Goal: Transaction & Acquisition: Purchase product/service

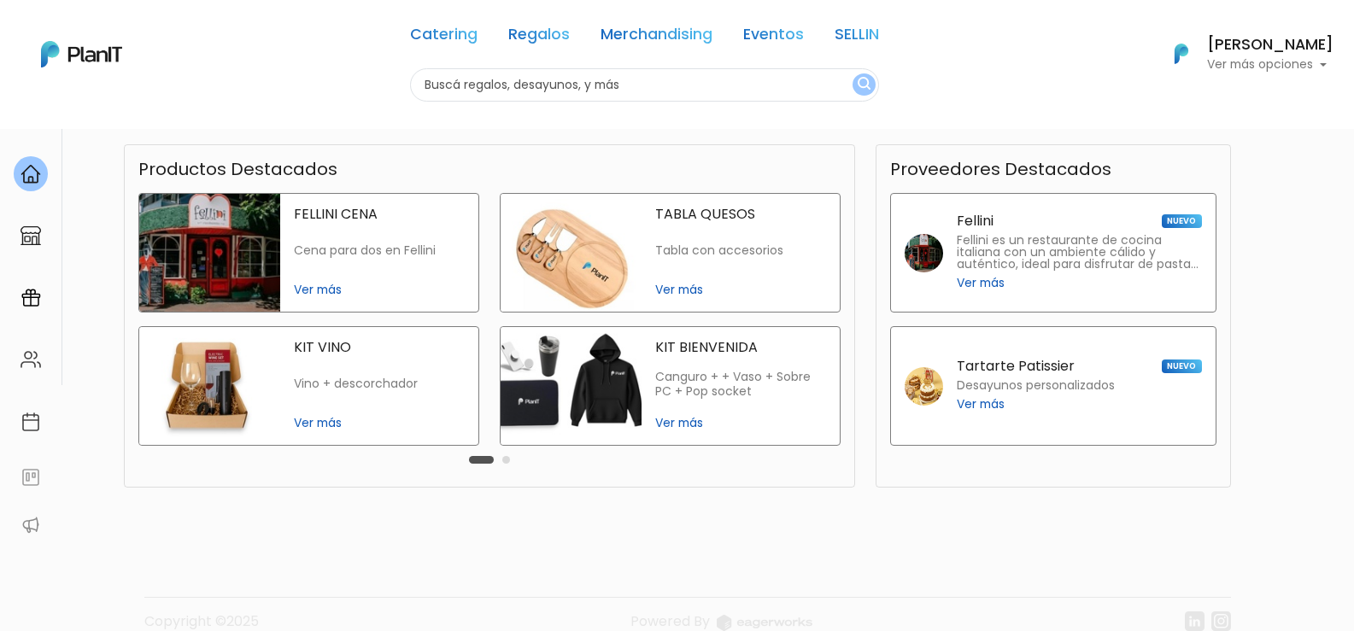
scroll to position [402, 0]
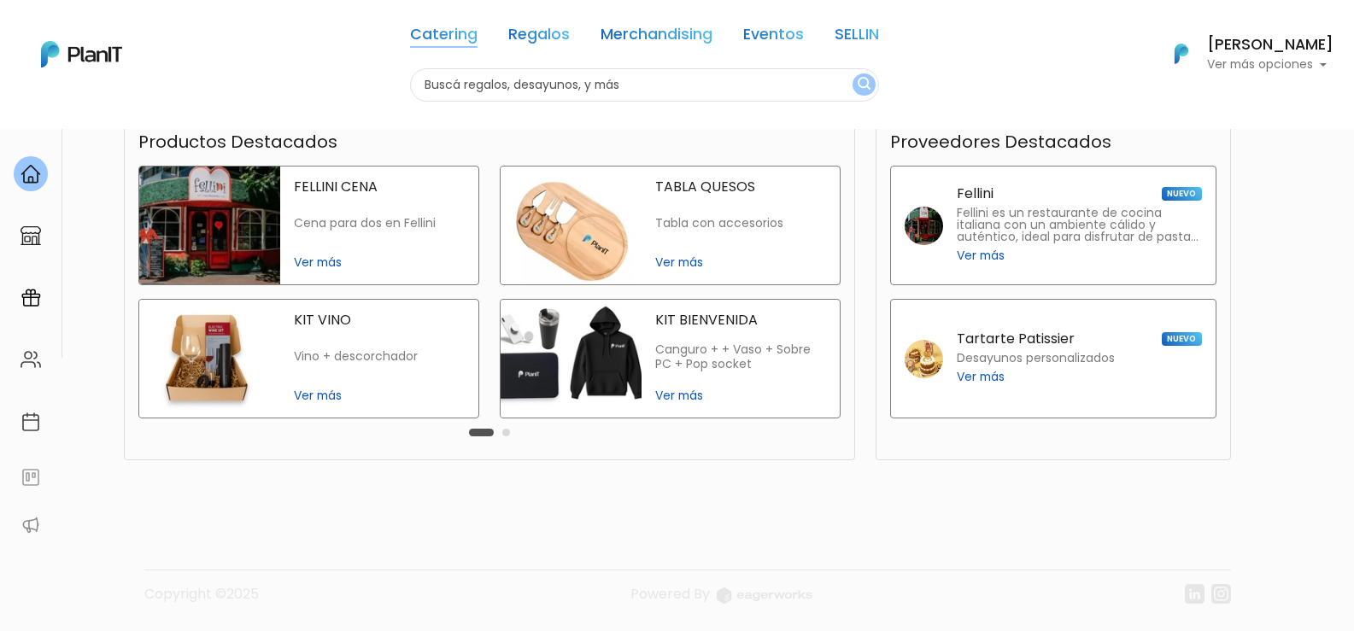
click at [469, 34] on link "Catering" at bounding box center [443, 37] width 67 height 21
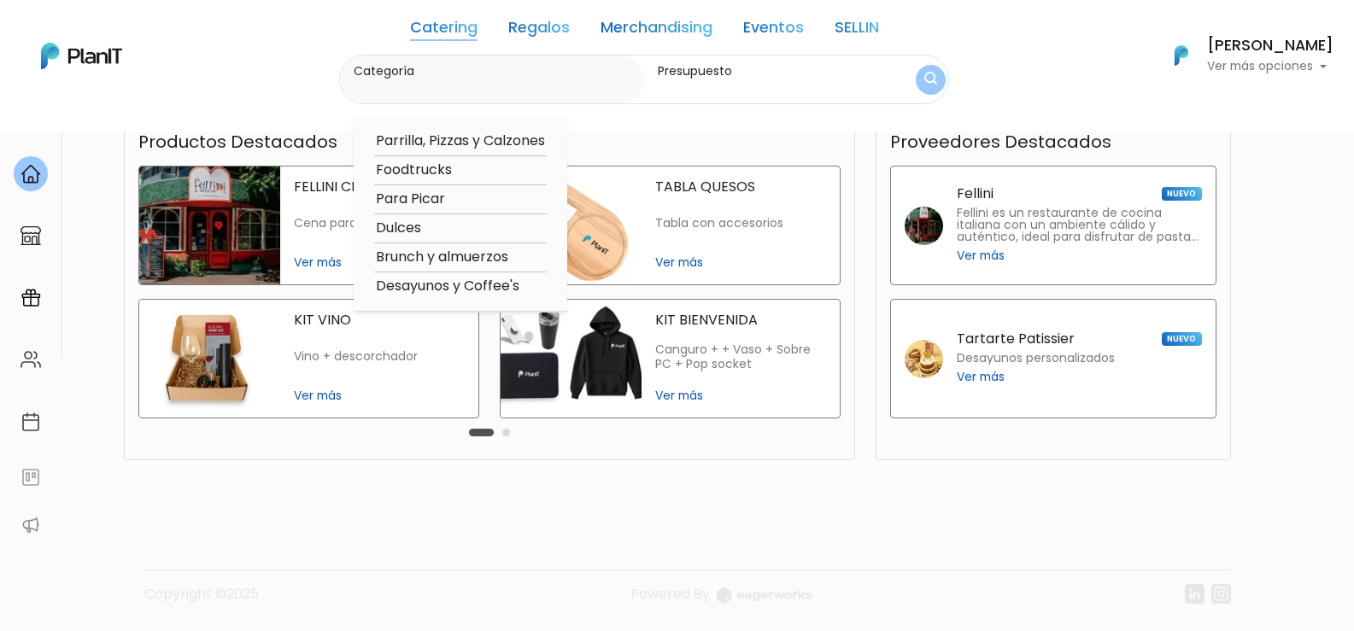
click at [470, 135] on option "Parrilla, Pizzas y Calzones" at bounding box center [460, 141] width 173 height 21
type input "Parrilla, Pizzas y Calzones"
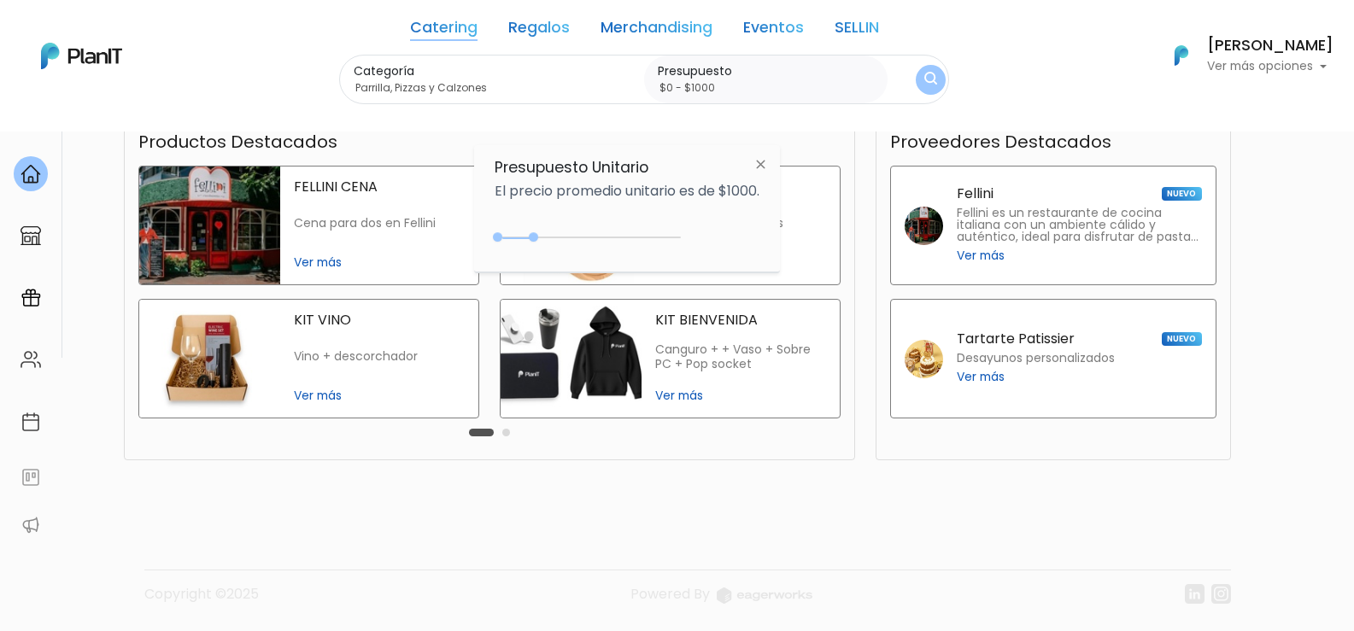
click at [442, 21] on link "Catering" at bounding box center [443, 31] width 67 height 21
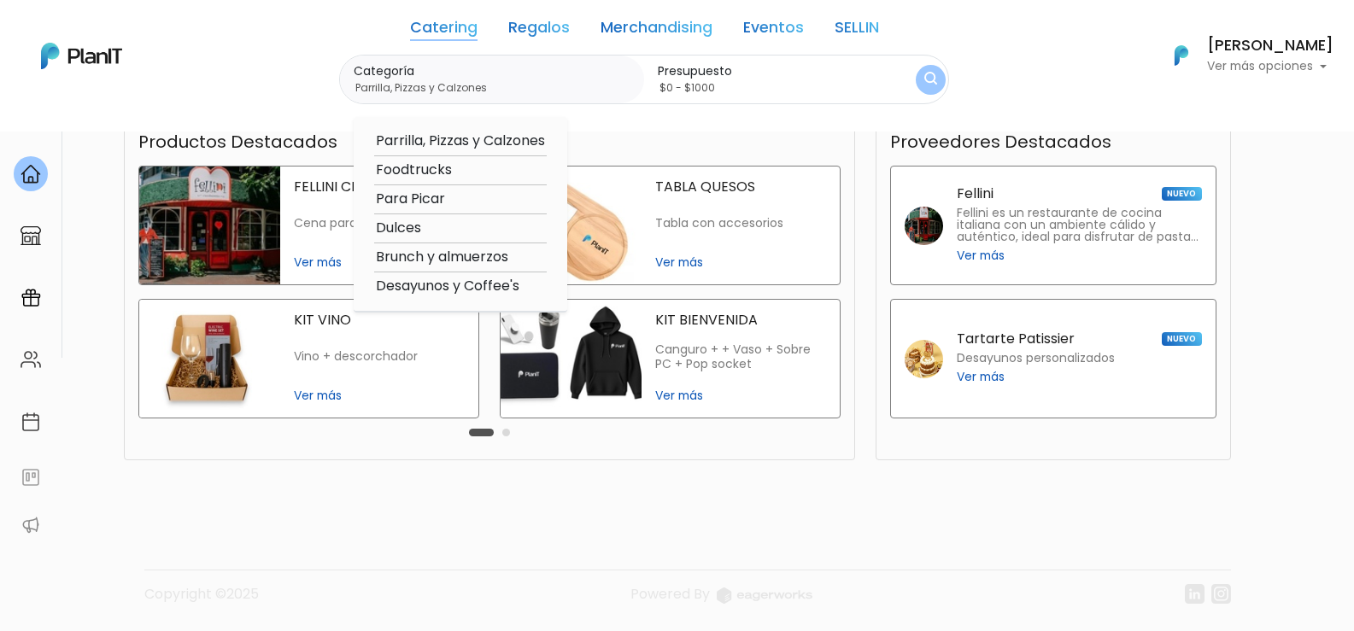
click at [465, 136] on option "Parrilla, Pizzas y Calzones" at bounding box center [460, 141] width 173 height 21
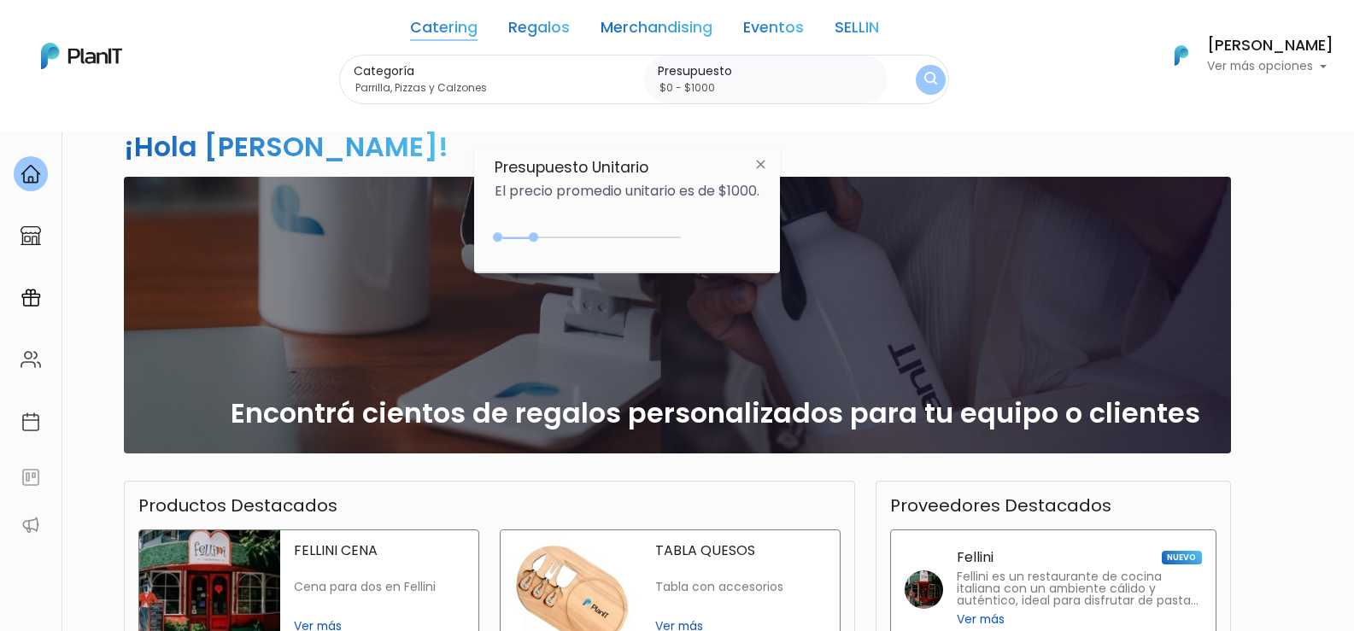
scroll to position [0, 0]
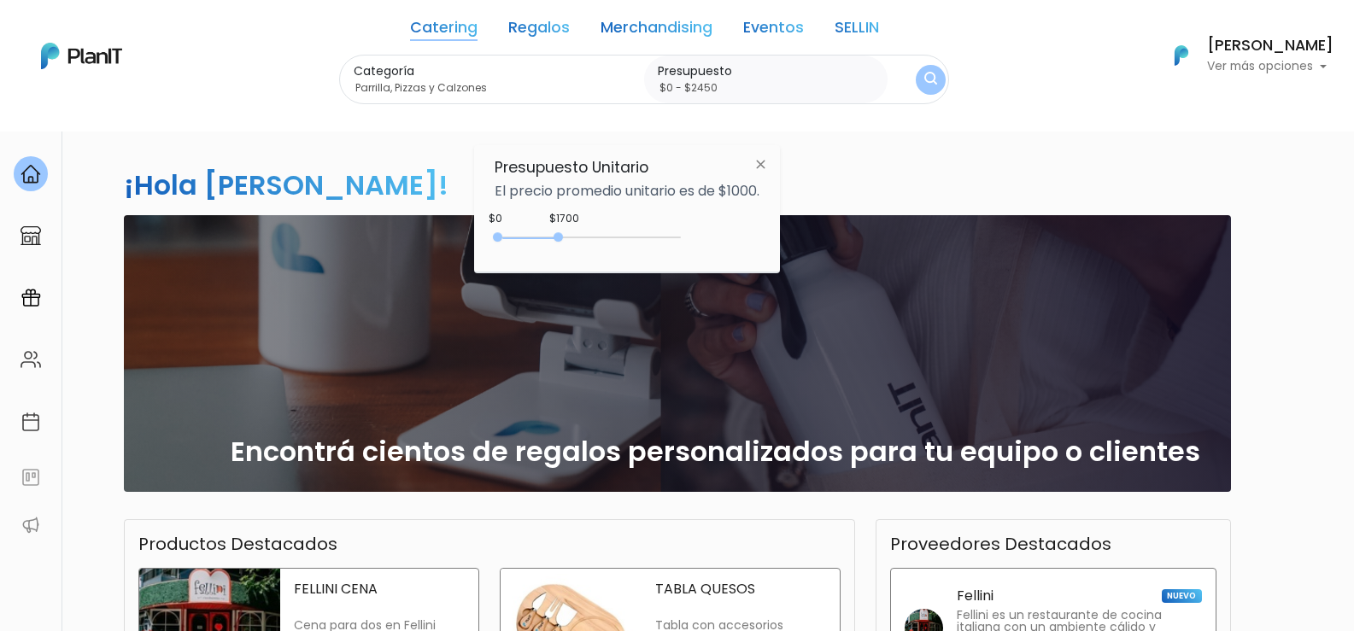
type input "$0 - $2500"
drag, startPoint x: 530, startPoint y: 233, endPoint x: 591, endPoint y: 235, distance: 61.5
click at [563, 235] on div at bounding box center [558, 236] width 9 height 9
click at [945, 195] on div "¡Hola [PERSON_NAME]! slide 1 of 1 Encontrá cientos de regalos personalizados pa…" at bounding box center [678, 502] width 1128 height 748
click at [927, 72] on img "submit" at bounding box center [930, 80] width 15 height 19
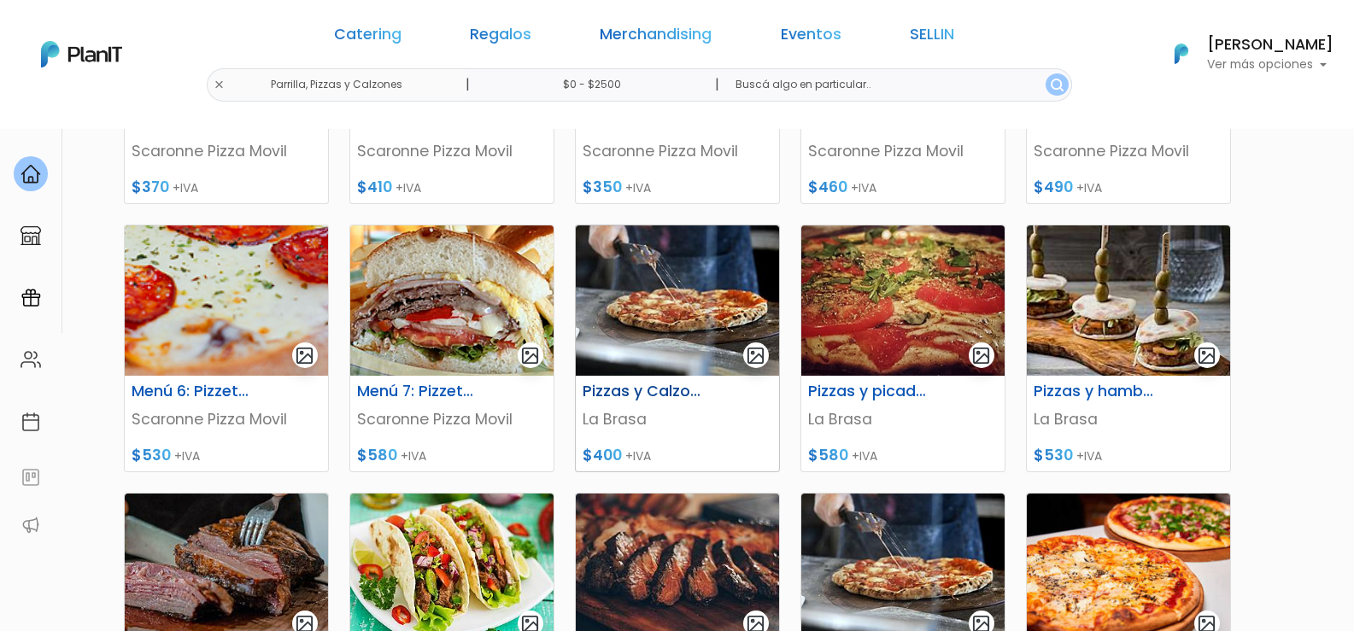
scroll to position [683, 0]
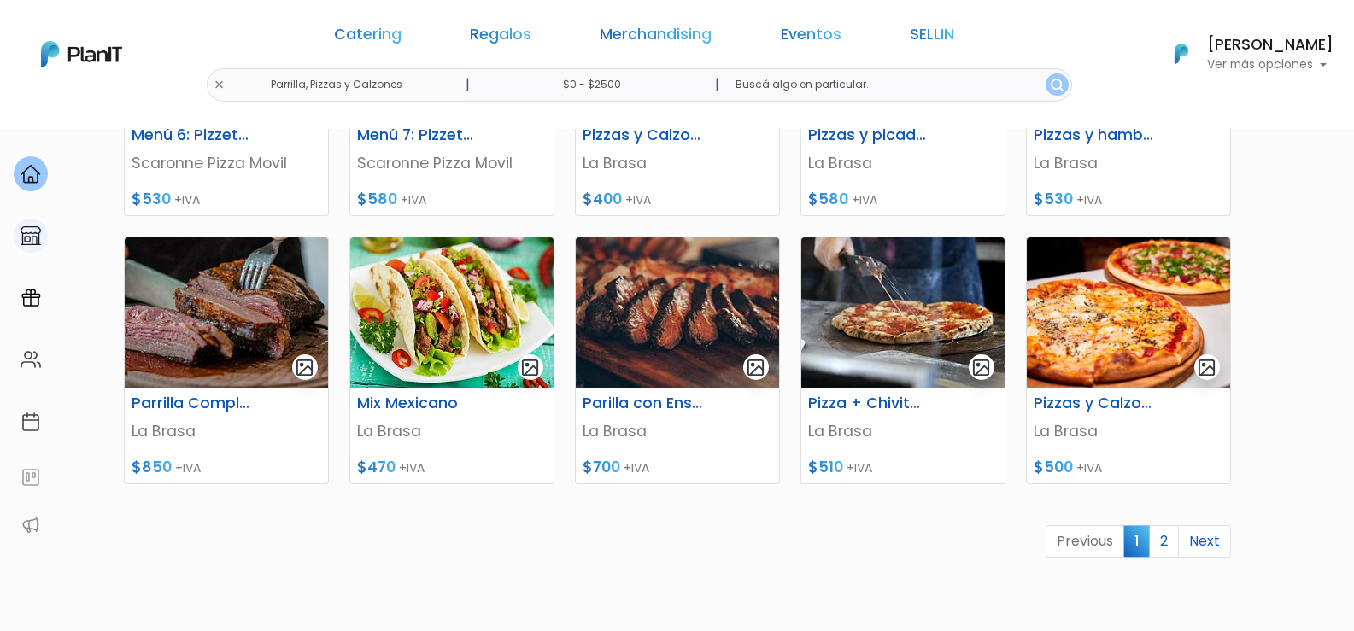
click at [35, 234] on img at bounding box center [31, 236] width 21 height 21
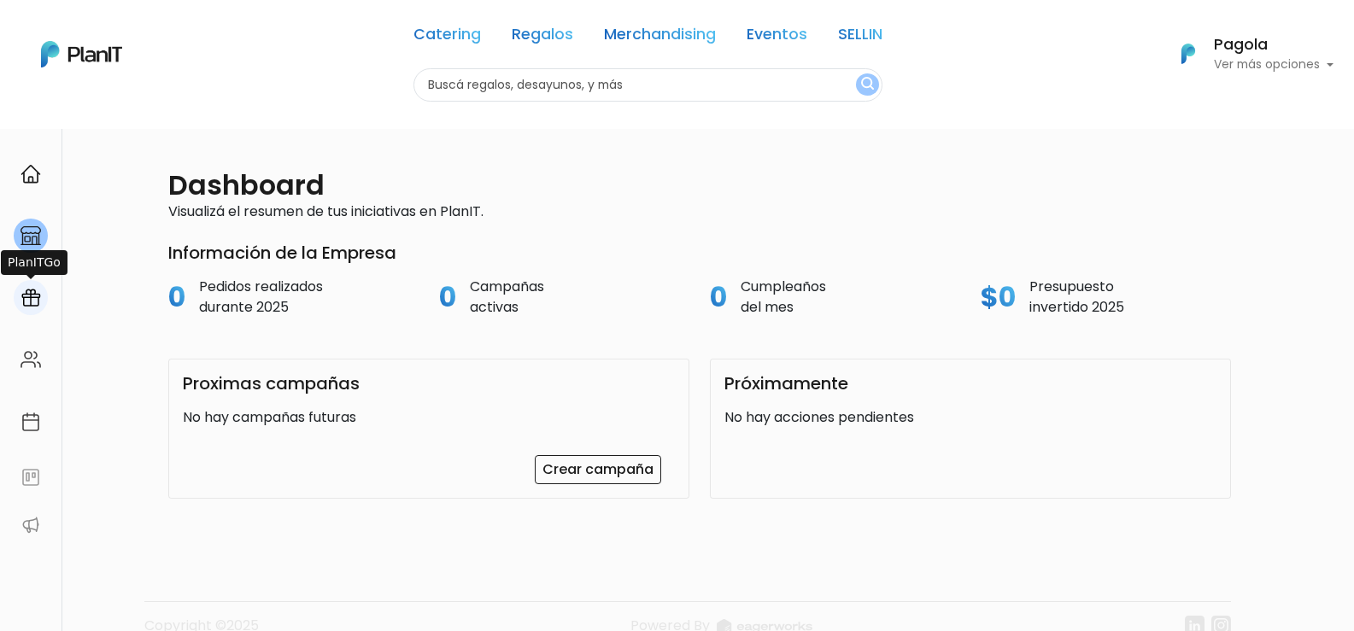
click at [32, 304] on img at bounding box center [31, 298] width 21 height 21
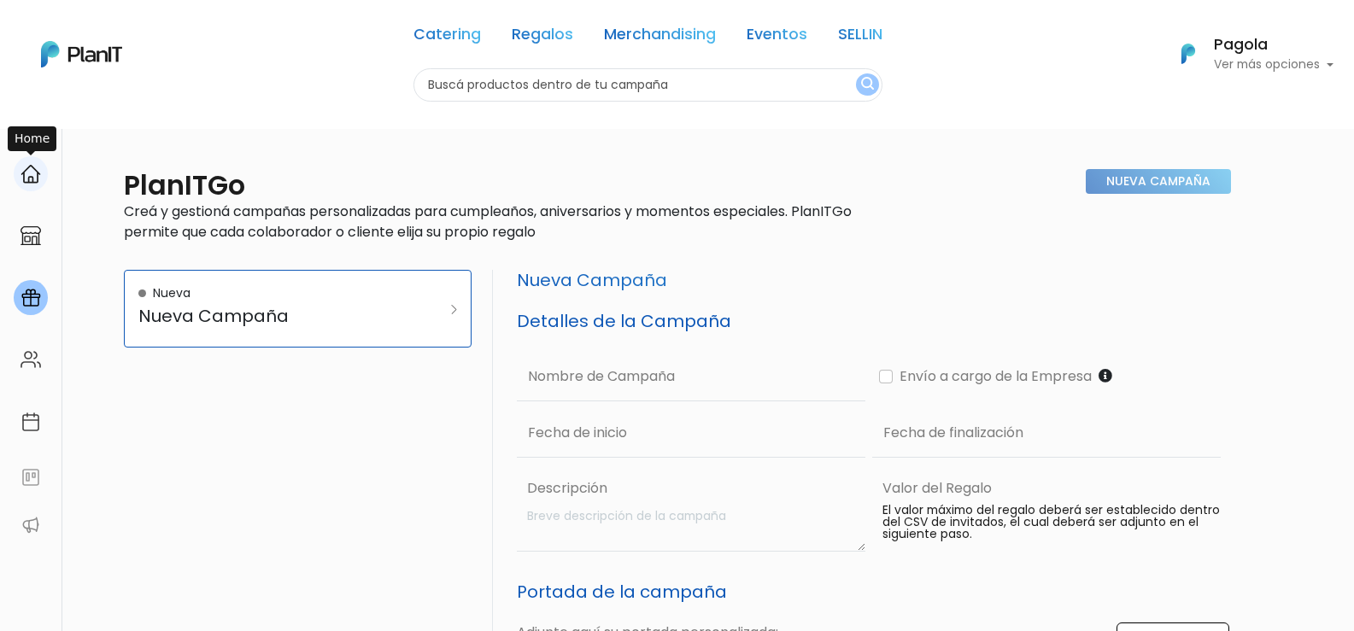
click at [42, 167] on div at bounding box center [31, 173] width 34 height 35
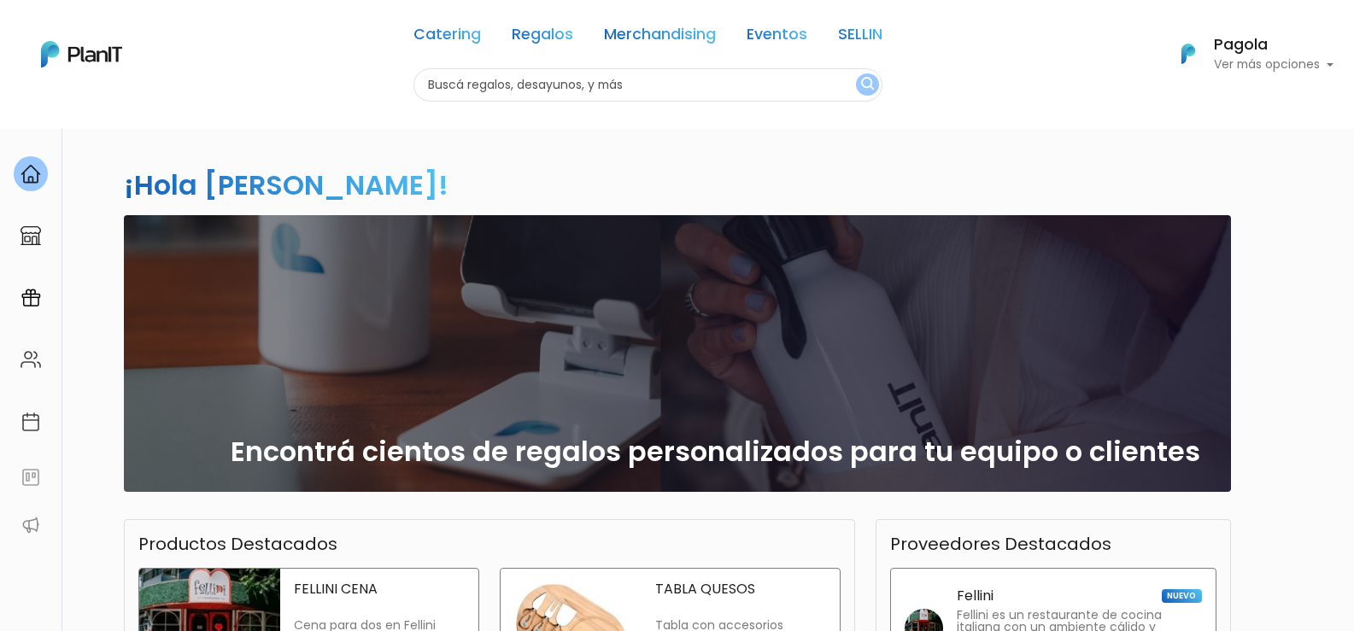
click at [542, 27] on link "Regalos" at bounding box center [543, 37] width 62 height 21
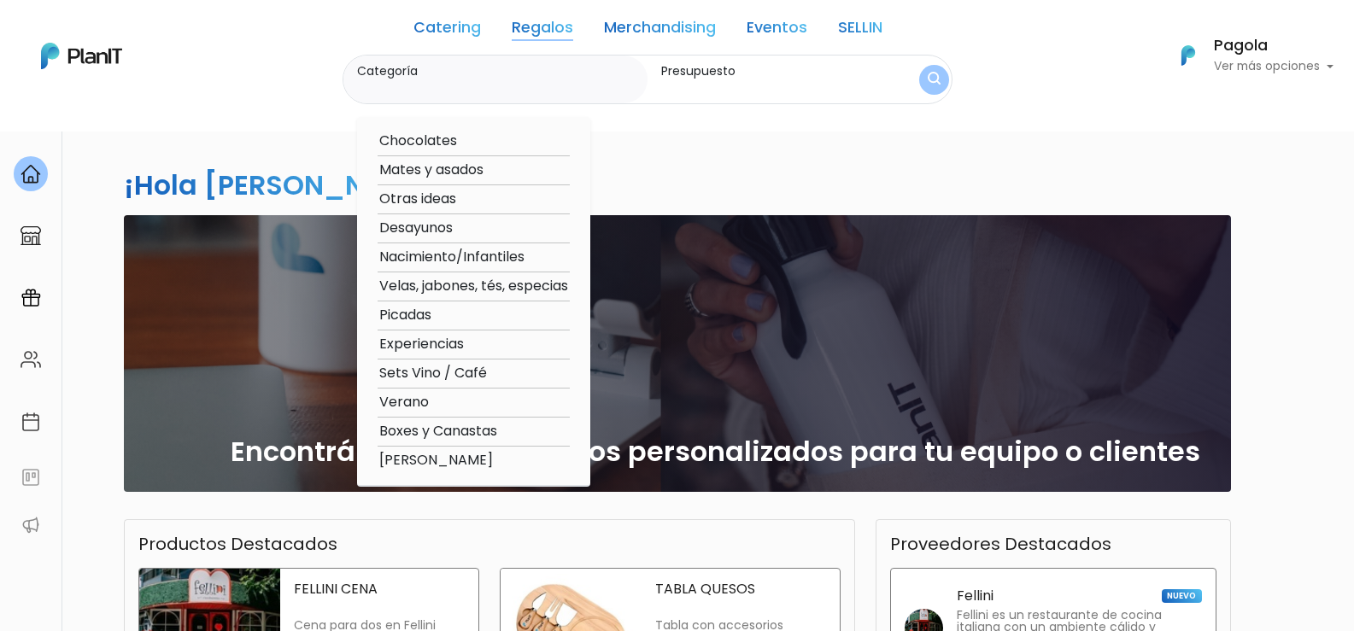
click at [916, 169] on div "¡Hola Pagola! slide 1 of 1 Encontrá cientos de regalos personalizados para tu e…" at bounding box center [678, 502] width 1128 height 748
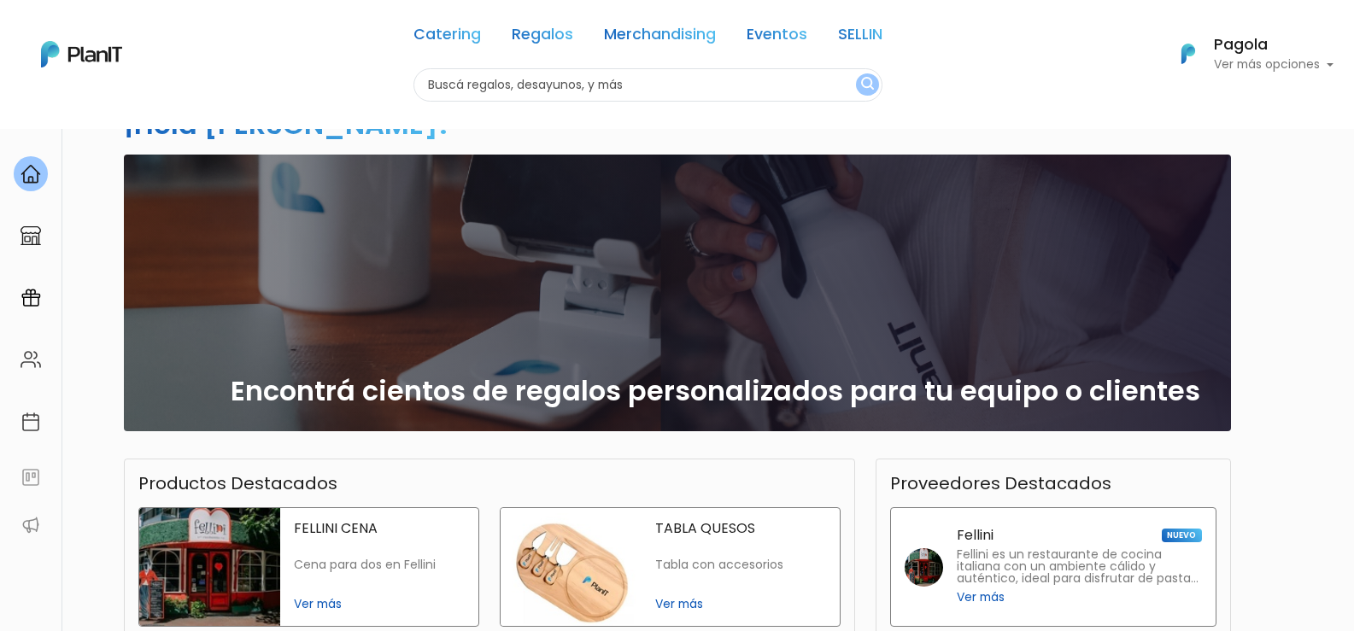
click at [545, 27] on link "Regalos" at bounding box center [543, 37] width 62 height 21
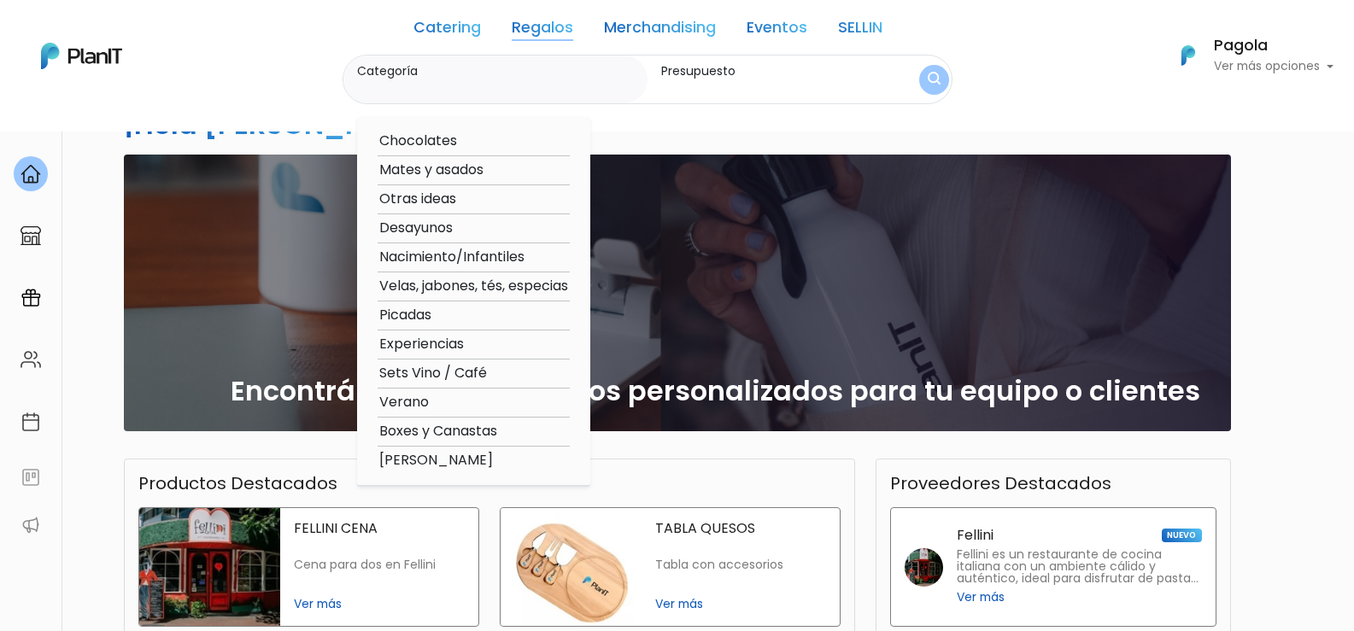
click at [423, 346] on option "Experiencias" at bounding box center [474, 344] width 192 height 21
type input "Experiencias"
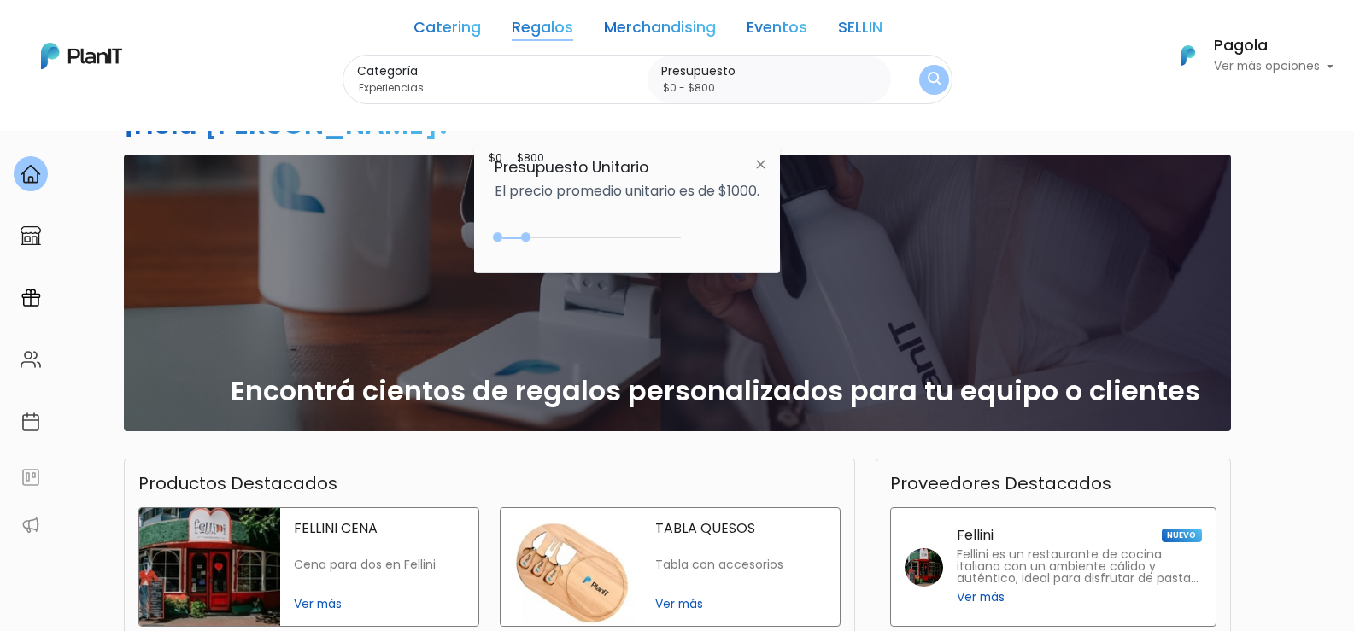
click at [530, 235] on div "0 : 800 0 800" at bounding box center [590, 240] width 179 height 17
type input "$0 - Más de $5000"
drag, startPoint x: 533, startPoint y: 236, endPoint x: 716, endPoint y: 245, distance: 183.0
click at [716, 245] on div "$3700 $0 0 : 3700 0 3700 0,5000" at bounding box center [627, 241] width 265 height 34
click at [939, 81] on img "submit" at bounding box center [934, 80] width 19 height 24
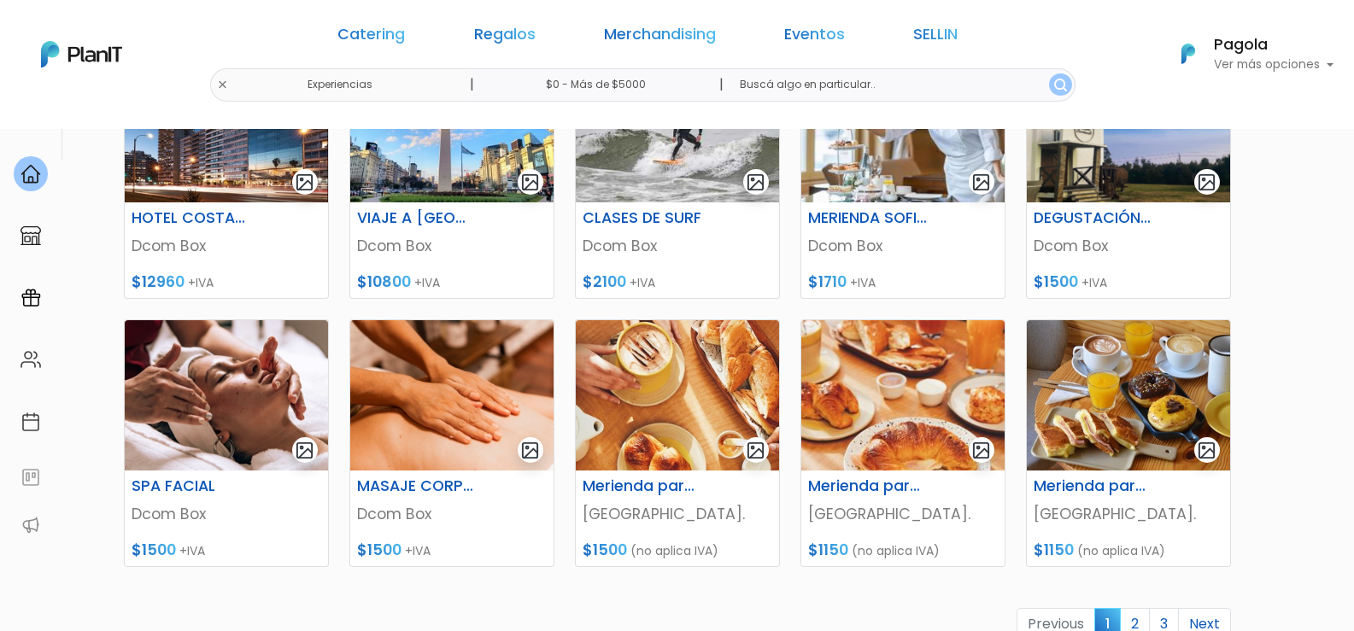
scroll to position [634, 0]
